Goal: Information Seeking & Learning: Understand process/instructions

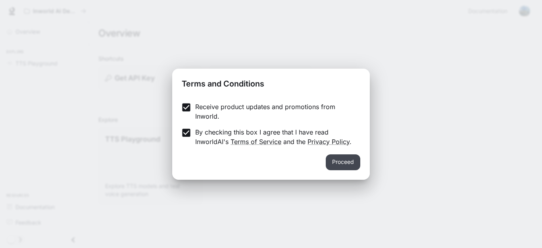
click at [339, 165] on button "Proceed" at bounding box center [343, 162] width 35 height 16
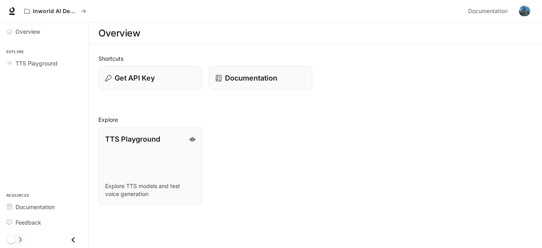
click at [235, 37] on div "Overview" at bounding box center [315, 33] width 434 height 16
click at [260, 79] on p "Documentation" at bounding box center [251, 78] width 53 height 11
